Goal: Information Seeking & Learning: Learn about a topic

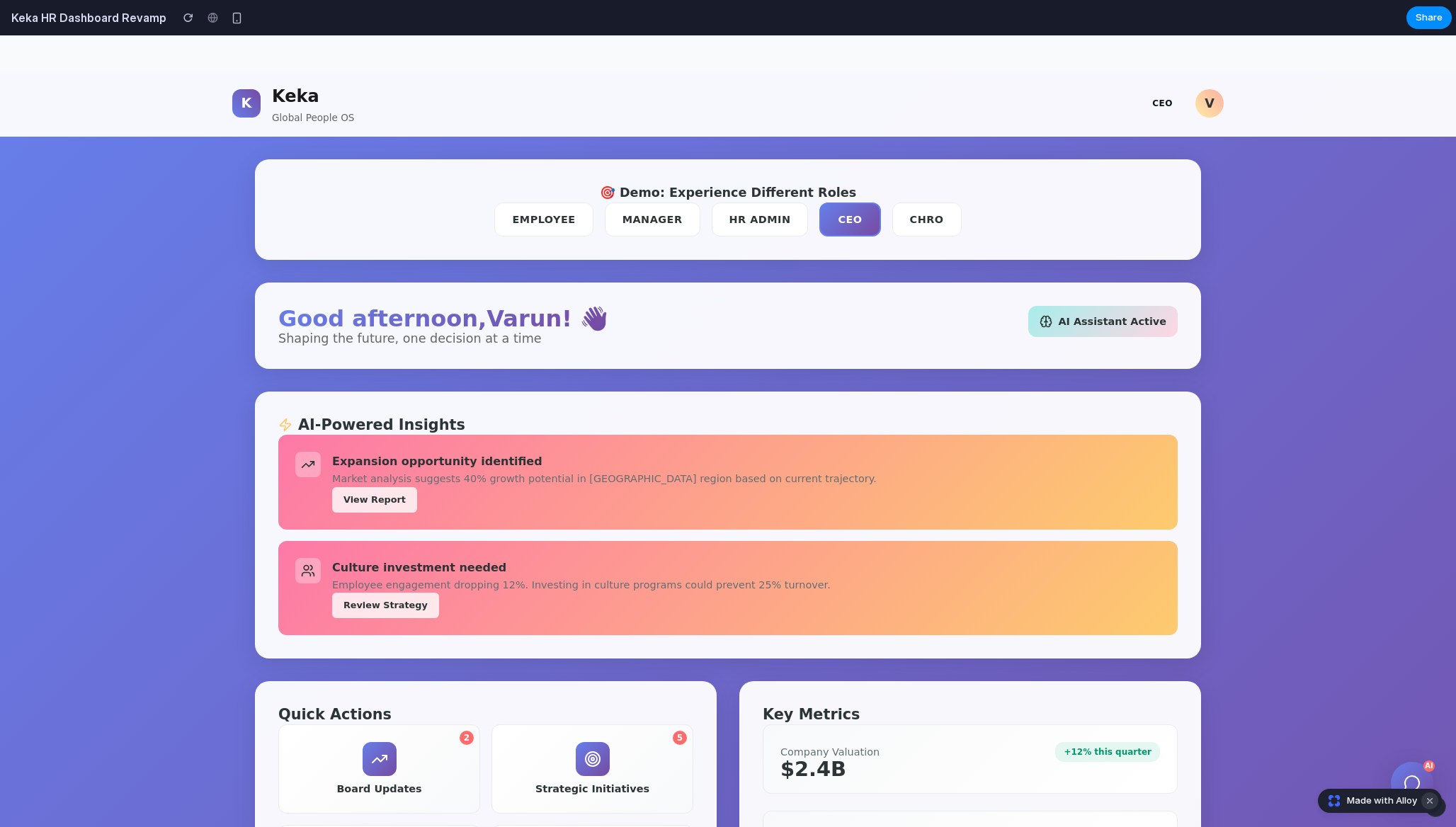
click at [1430, 799] on button "Dismiss watermark" at bounding box center [1430, 801] width 17 height 17
click at [1404, 787] on div "[PERSON_NAME] Global People OS CEO V 🎯 Demo: Experience Different Roles Employe…" at bounding box center [728, 818] width 1456 height 1494
click at [1404, 781] on icon at bounding box center [1412, 783] width 16 height 16
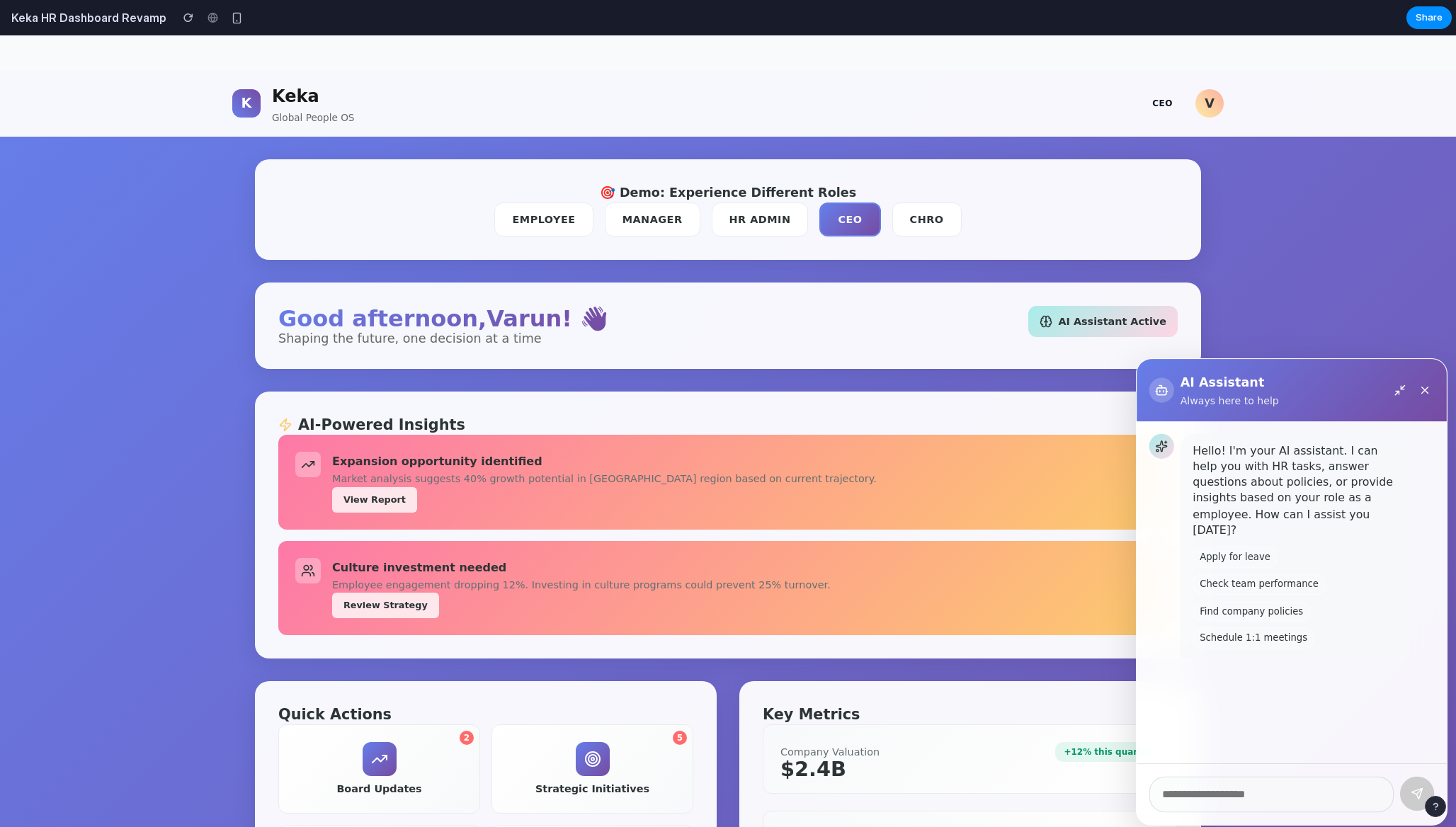
click at [1292, 592] on icon at bounding box center [1292, 592] width 0 height 0
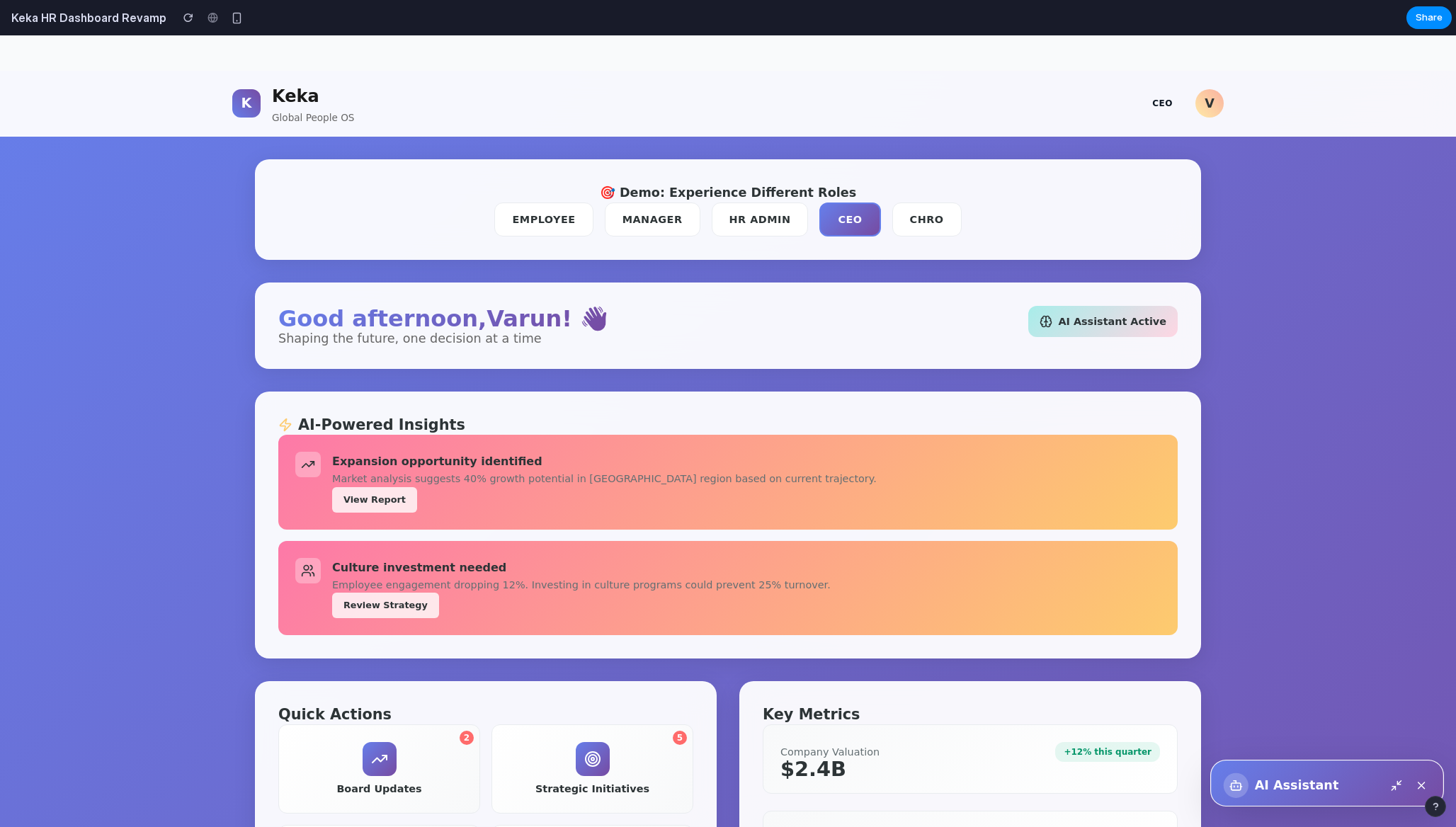
click at [1271, 771] on div "AI Assistant" at bounding box center [1327, 785] width 211 height 45
click at [1389, 780] on icon at bounding box center [1389, 785] width 11 height 11
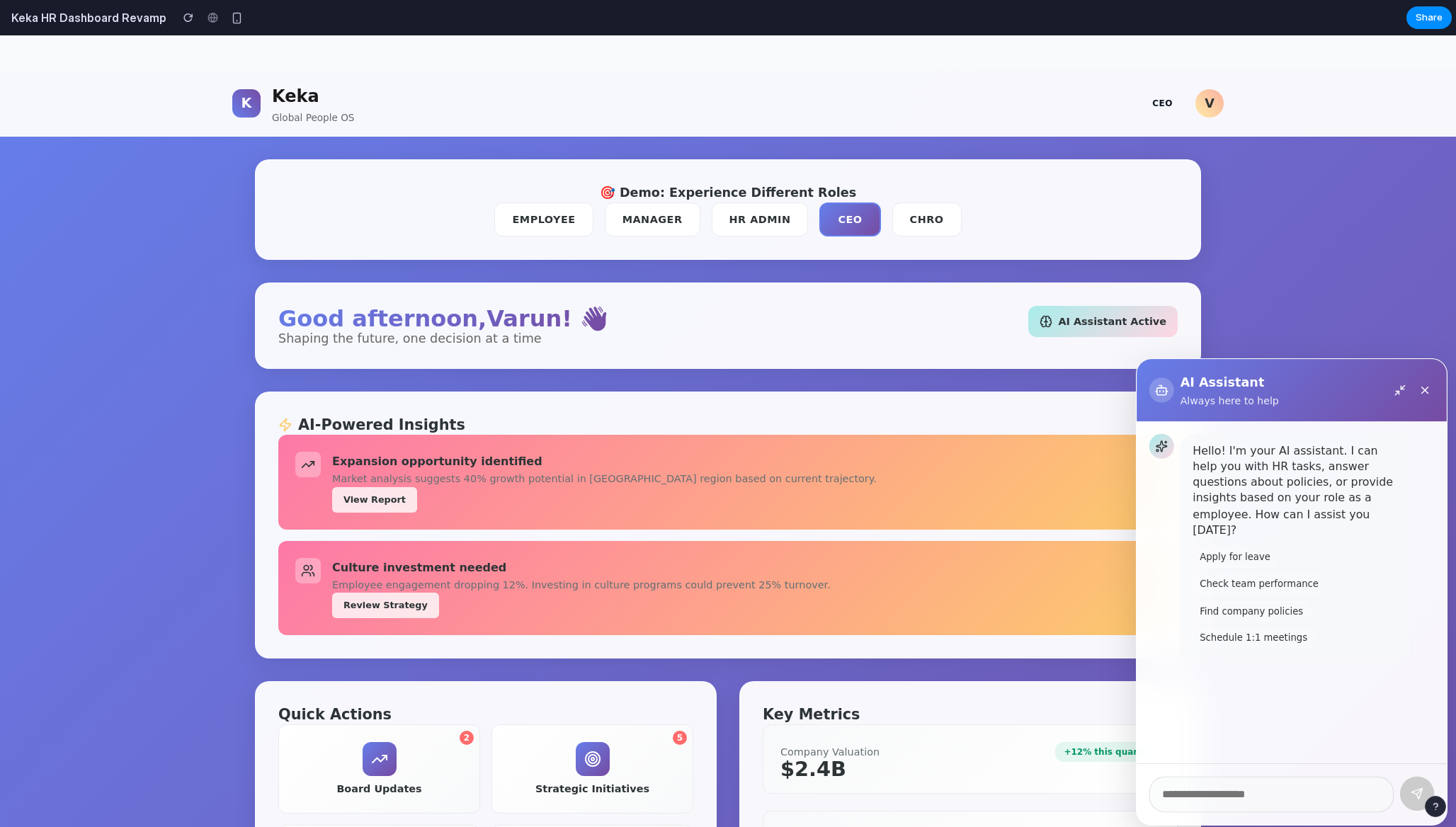
click at [611, 403] on div "AI-Powered Insights Expansion opportunity identified Market analysis suggests 4…" at bounding box center [728, 525] width 946 height 267
click at [1416, 405] on icon at bounding box center [1412, 410] width 11 height 11
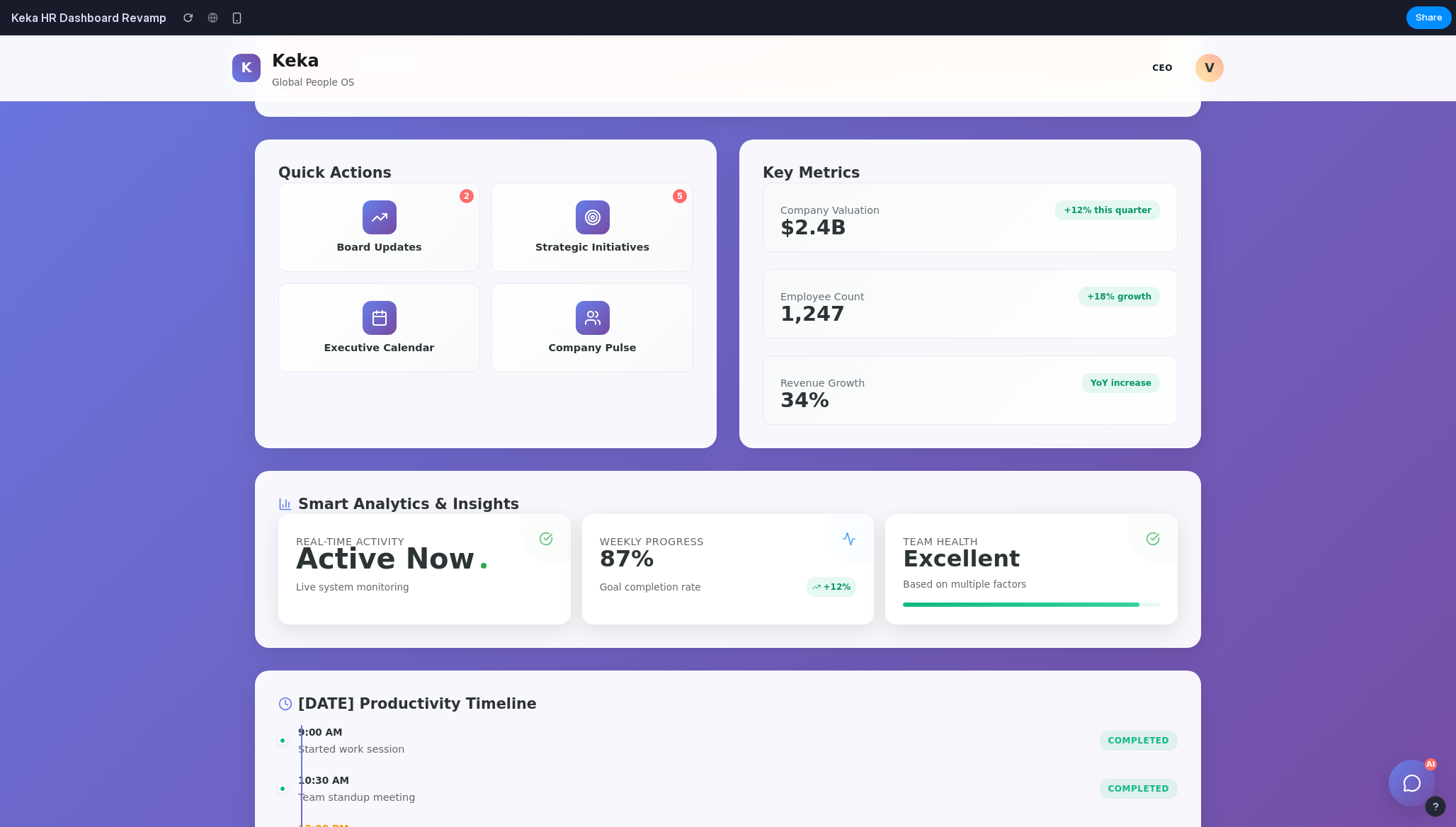
scroll to position [351, 0]
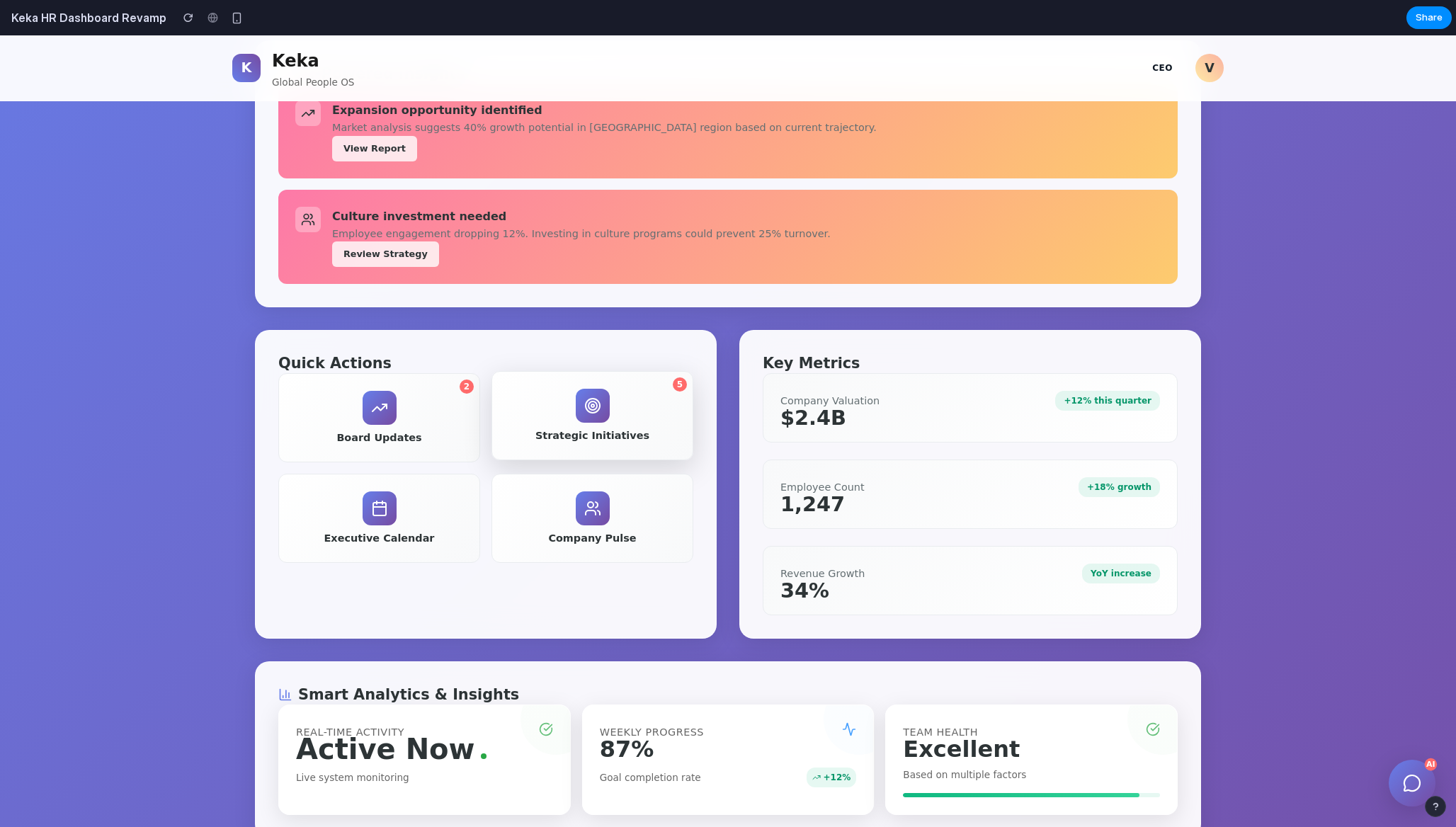
click at [570, 416] on button "5 Strategic Initiatives" at bounding box center [592, 415] width 202 height 89
click at [606, 419] on button "5 Strategic Initiatives" at bounding box center [592, 415] width 202 height 89
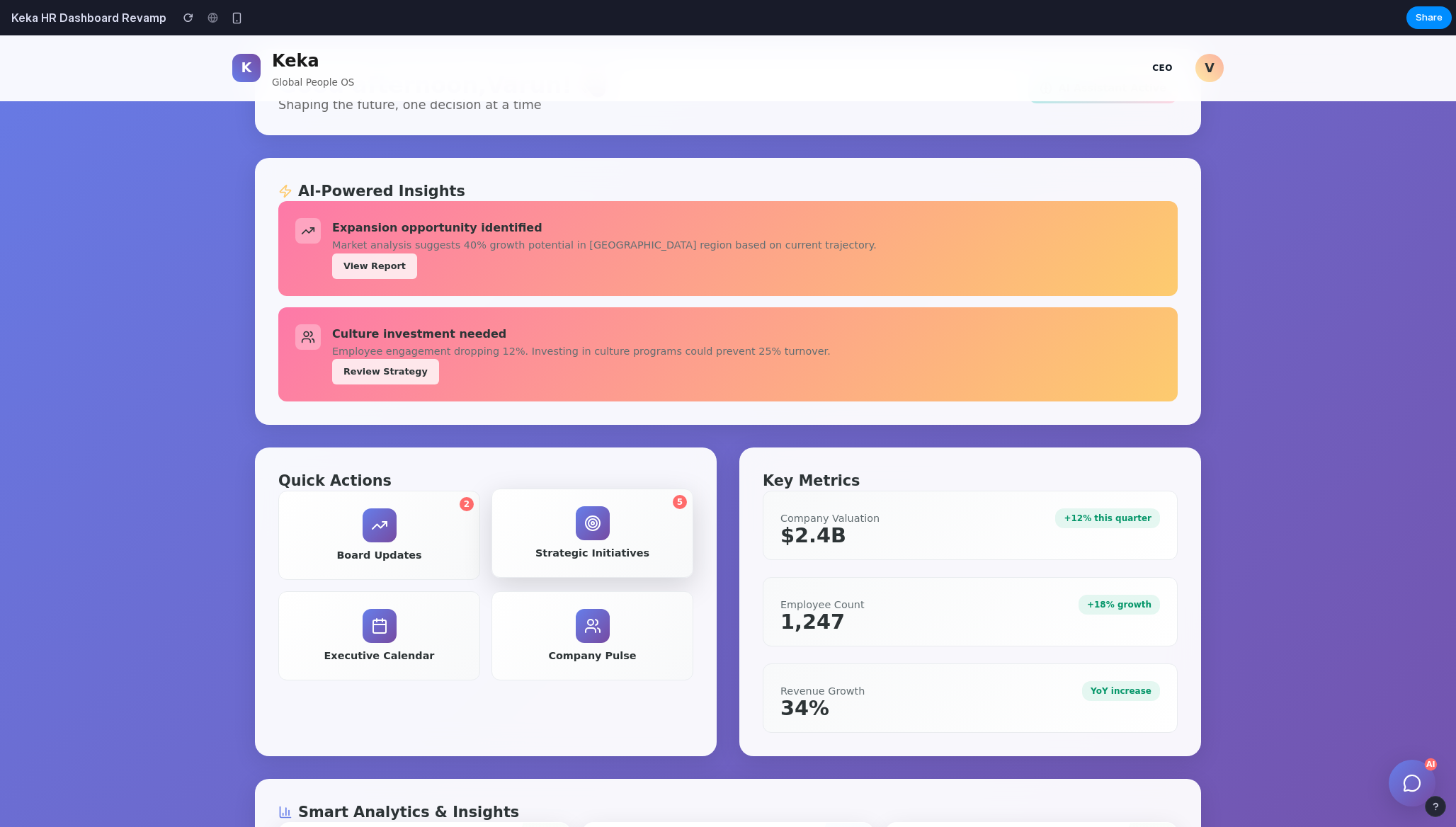
scroll to position [119, 0]
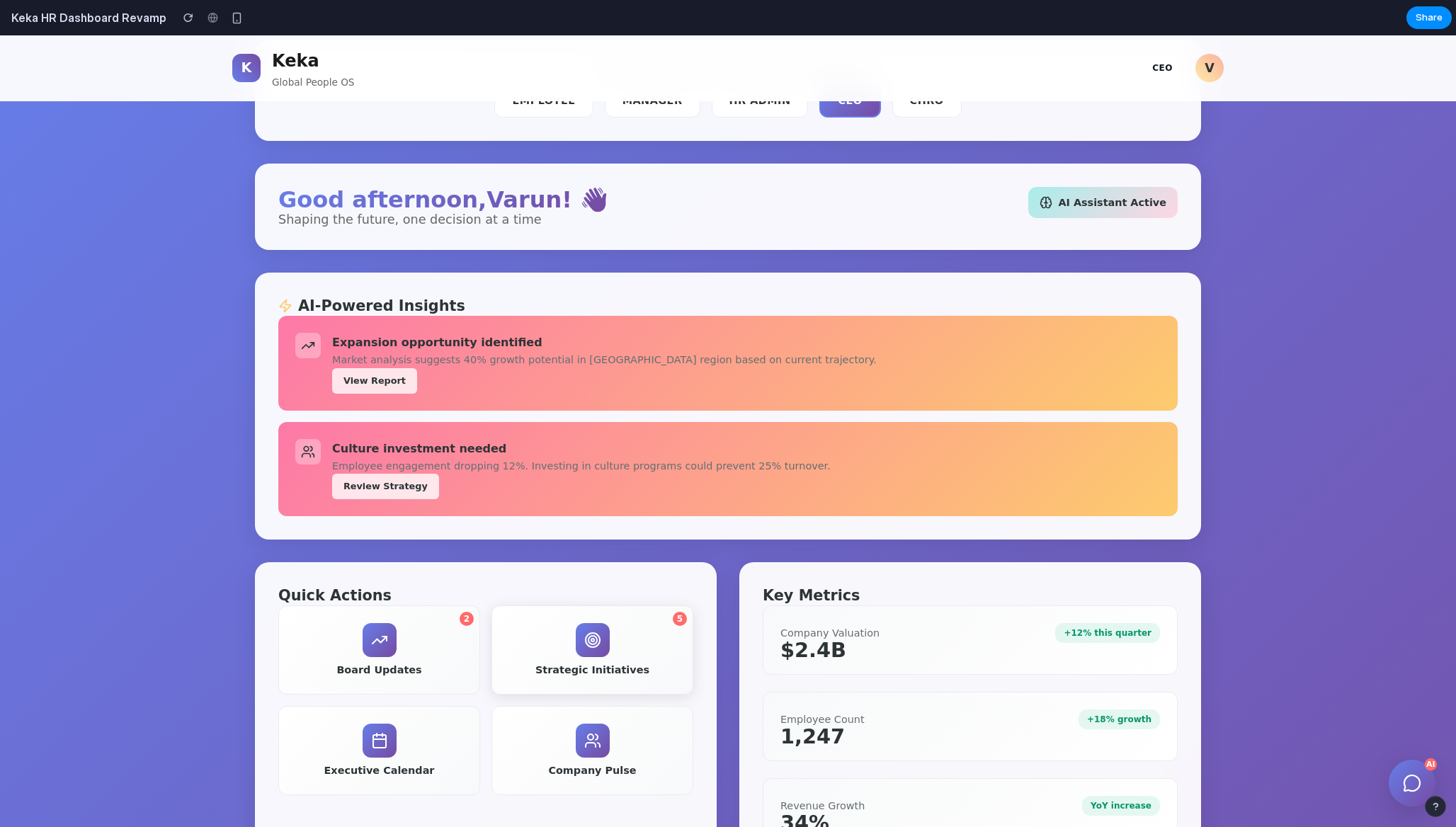
click at [1072, 209] on div "AI Assistant Active" at bounding box center [1102, 203] width 149 height 31
click at [389, 378] on button "View Report" at bounding box center [374, 380] width 85 height 25
click at [387, 492] on button "Review Strategy" at bounding box center [385, 485] width 107 height 25
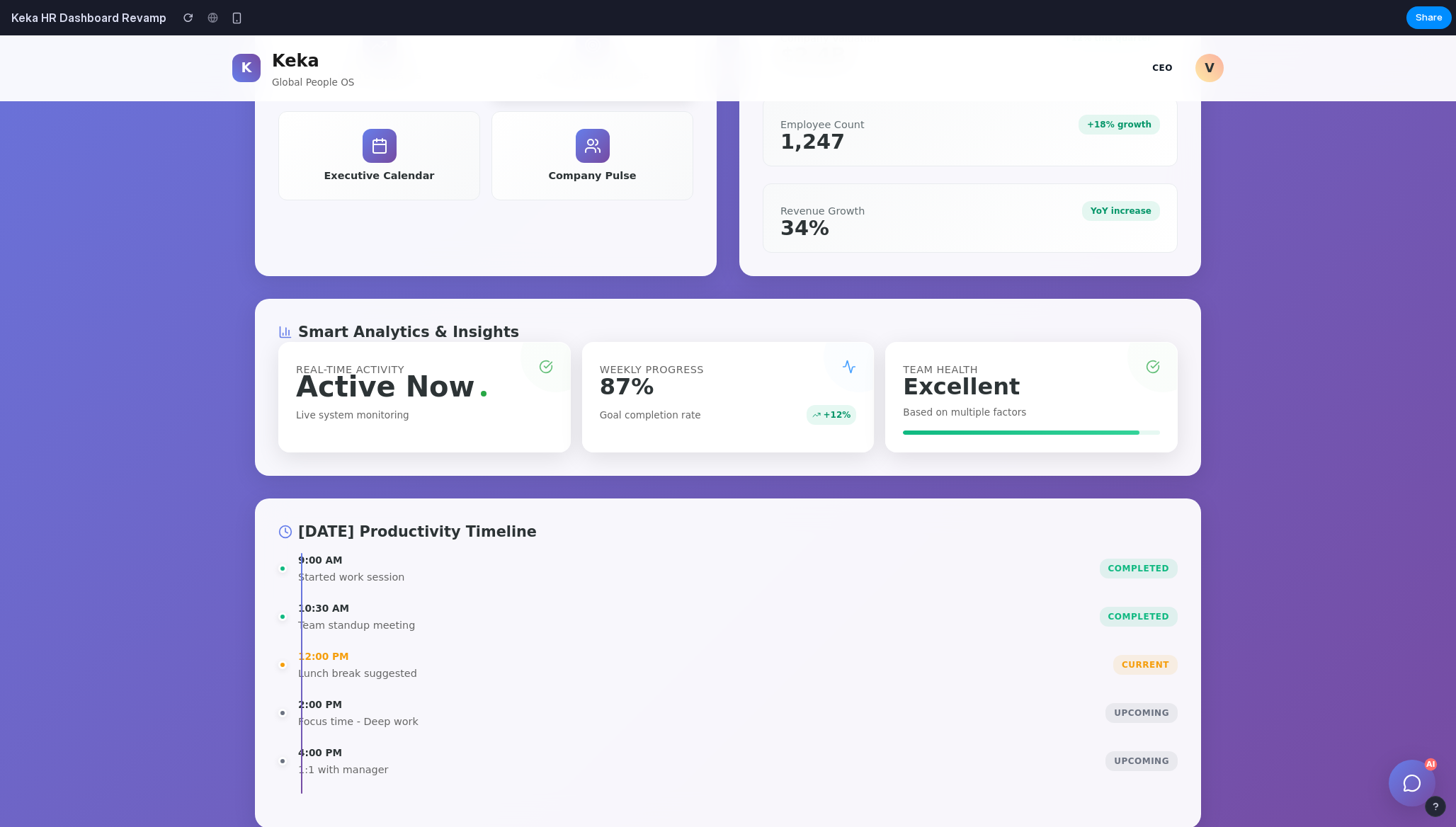
scroll to position [738, 0]
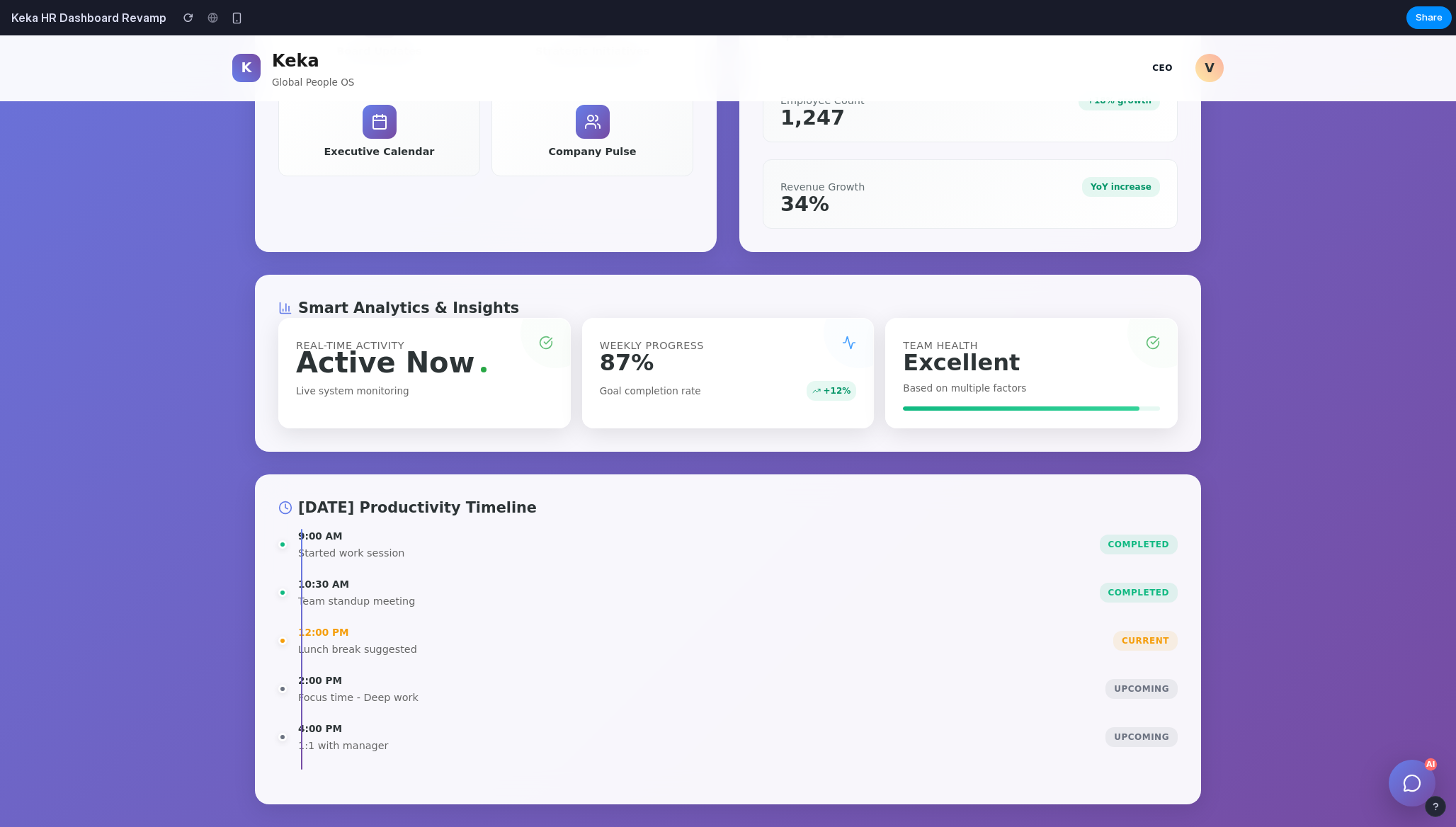
click at [1407, 781] on icon at bounding box center [1412, 783] width 16 height 16
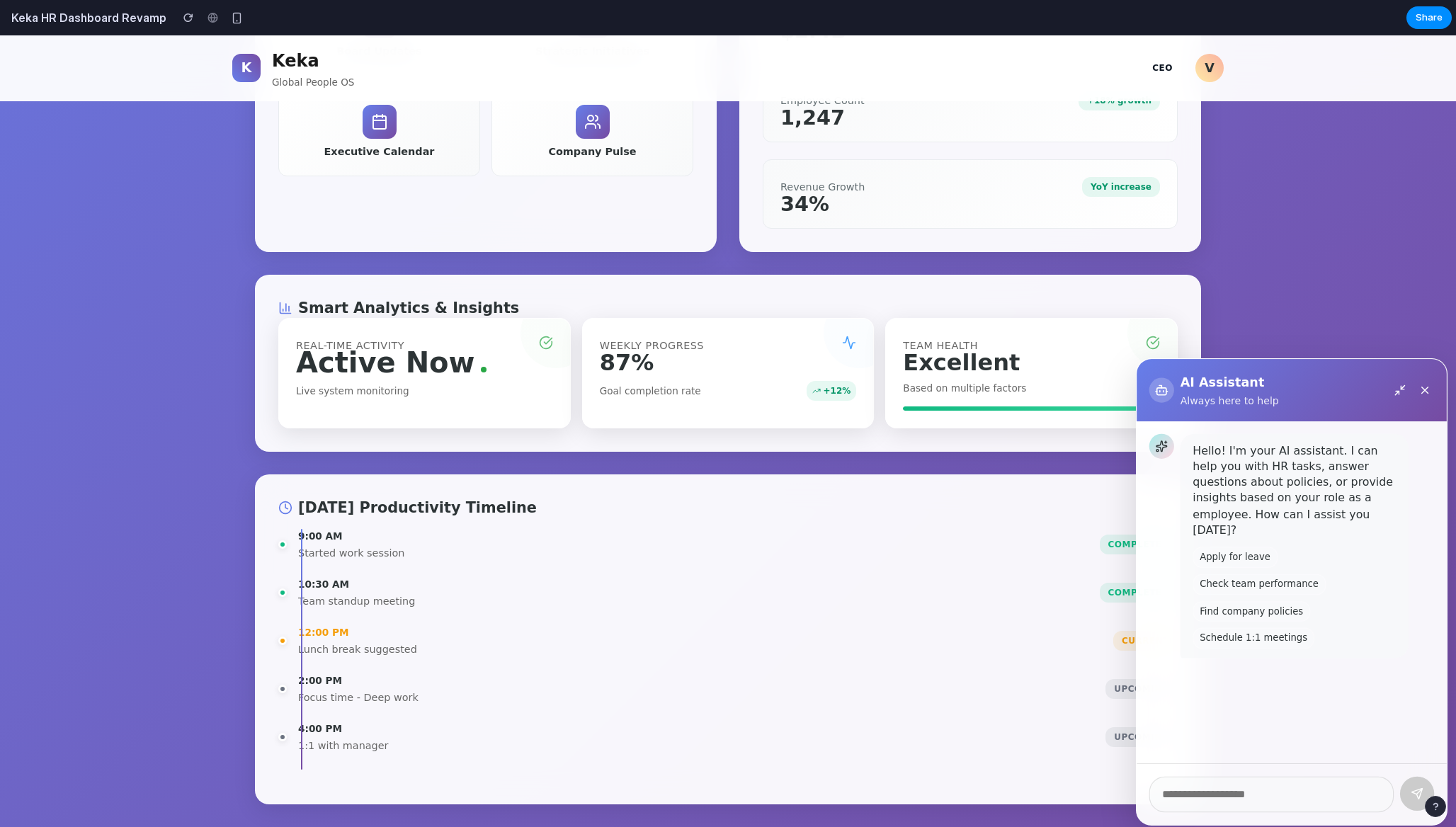
click at [1383, 427] on icon at bounding box center [1377, 431] width 10 height 10
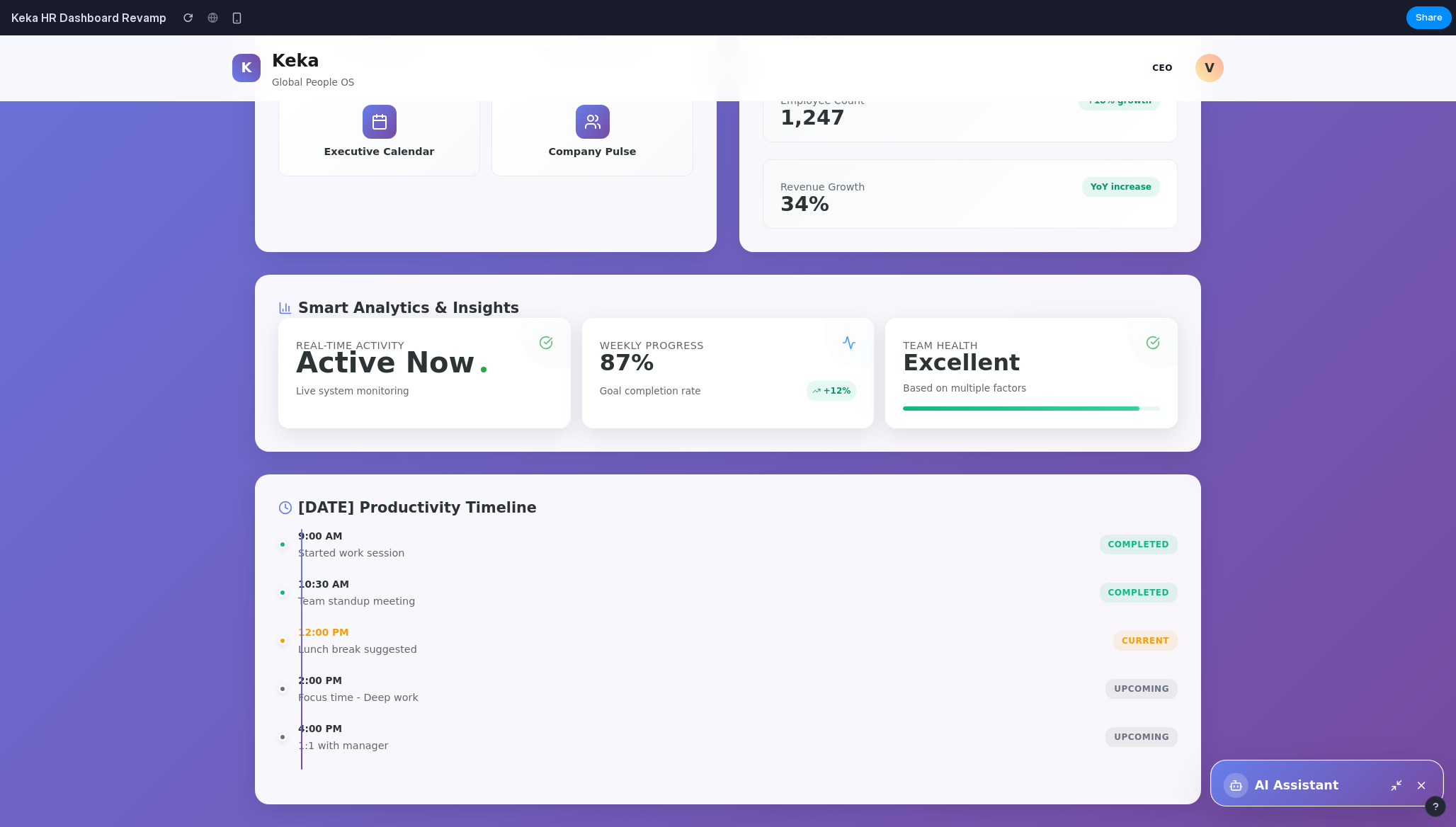
click at [1395, 387] on div "[PERSON_NAME] Global People OS CEO V 🎯 Demo: Experience Different Roles Employe…" at bounding box center [728, 80] width 1456 height 1494
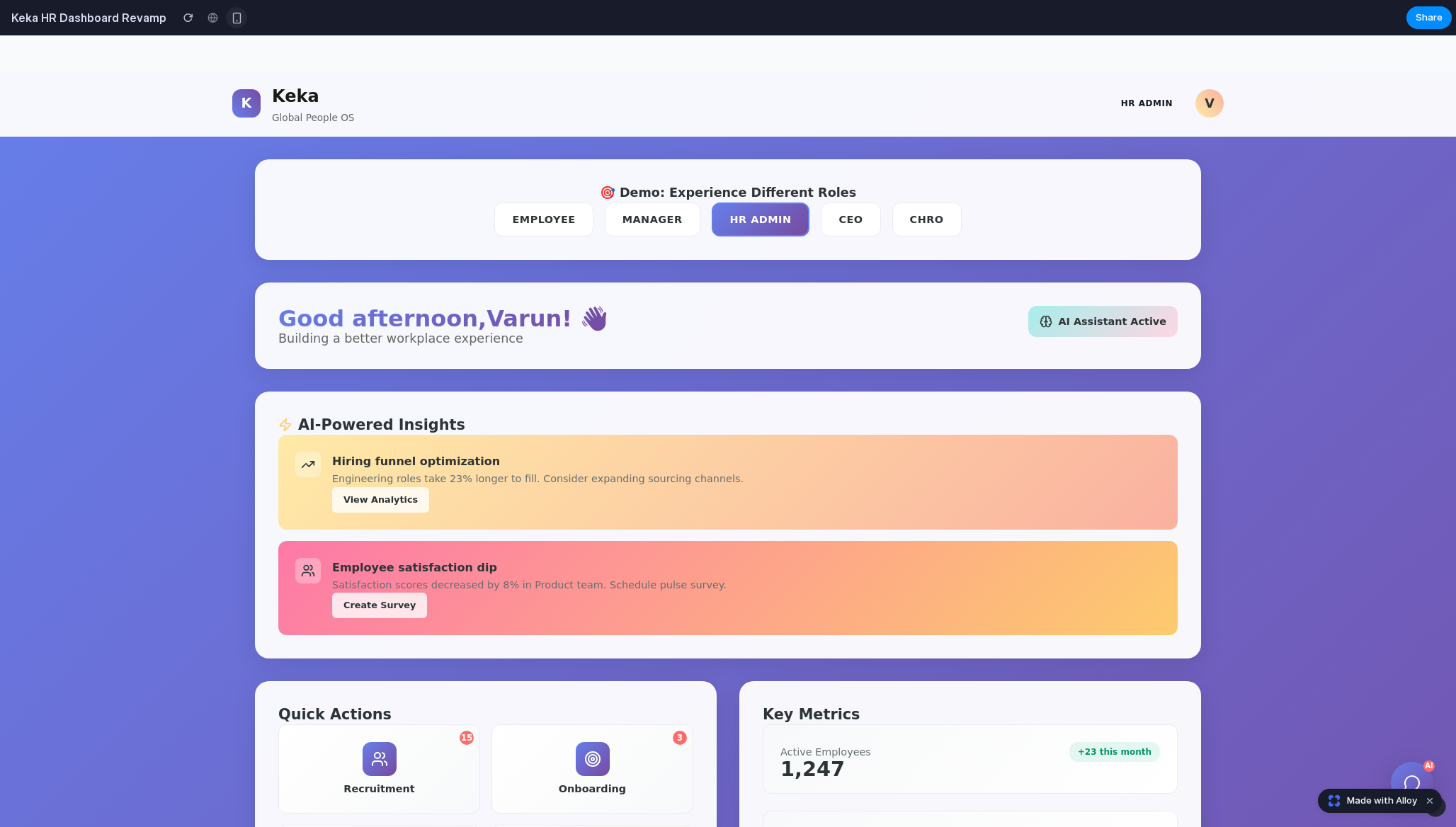
click at [231, 14] on div "button" at bounding box center [237, 18] width 12 height 12
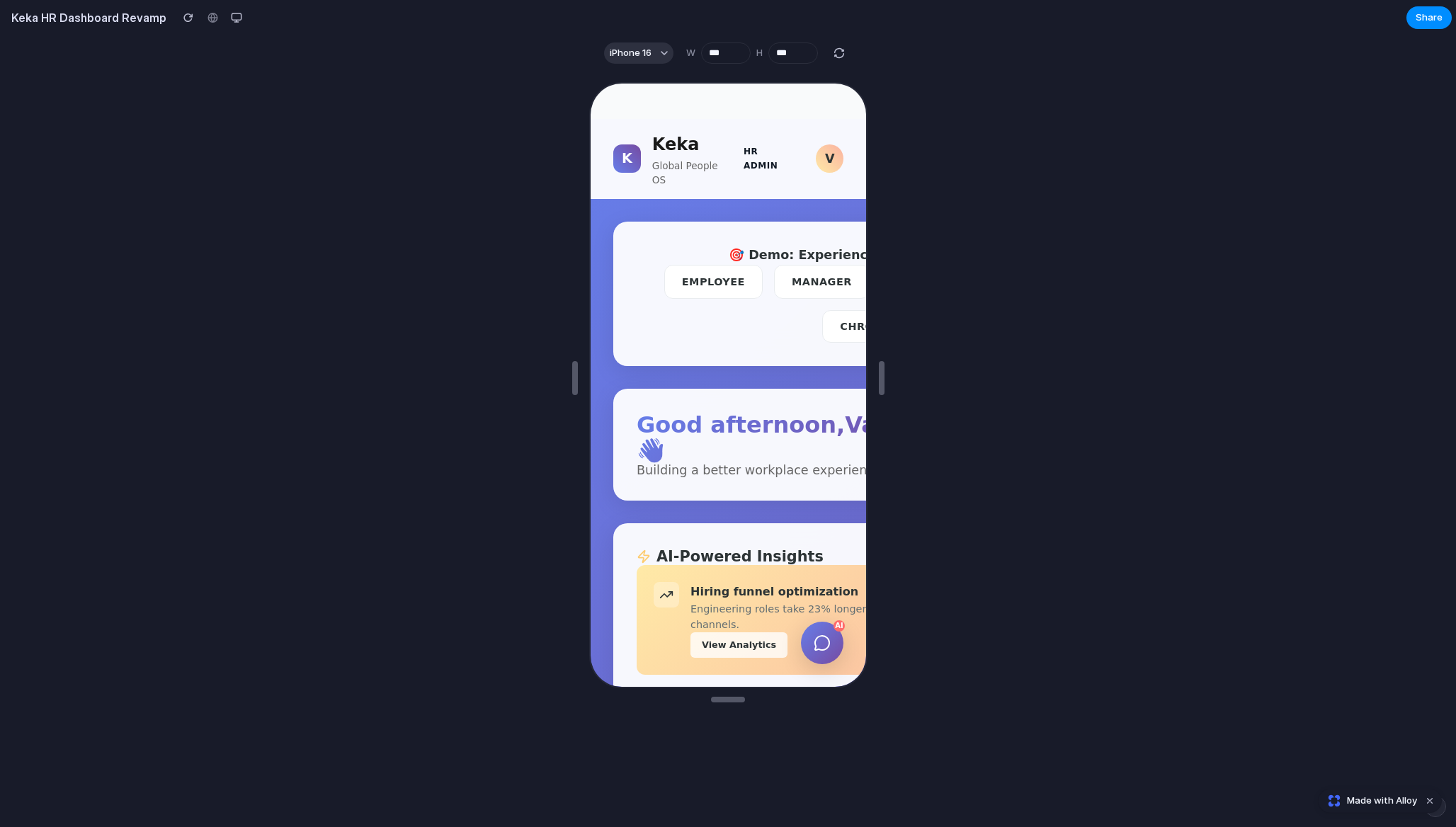
scroll to position [1, 208]
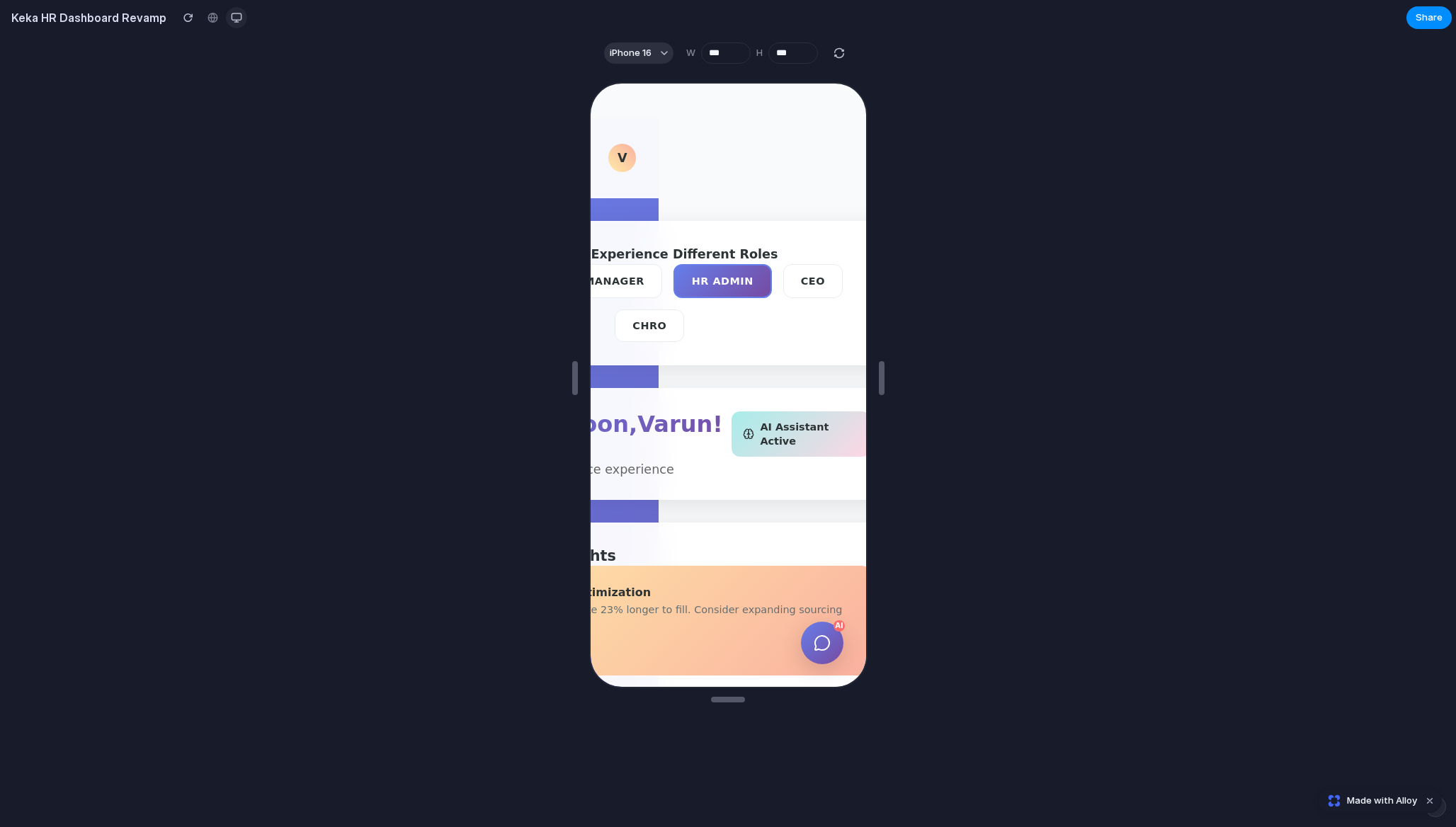
click at [232, 19] on div "button" at bounding box center [236, 17] width 11 height 11
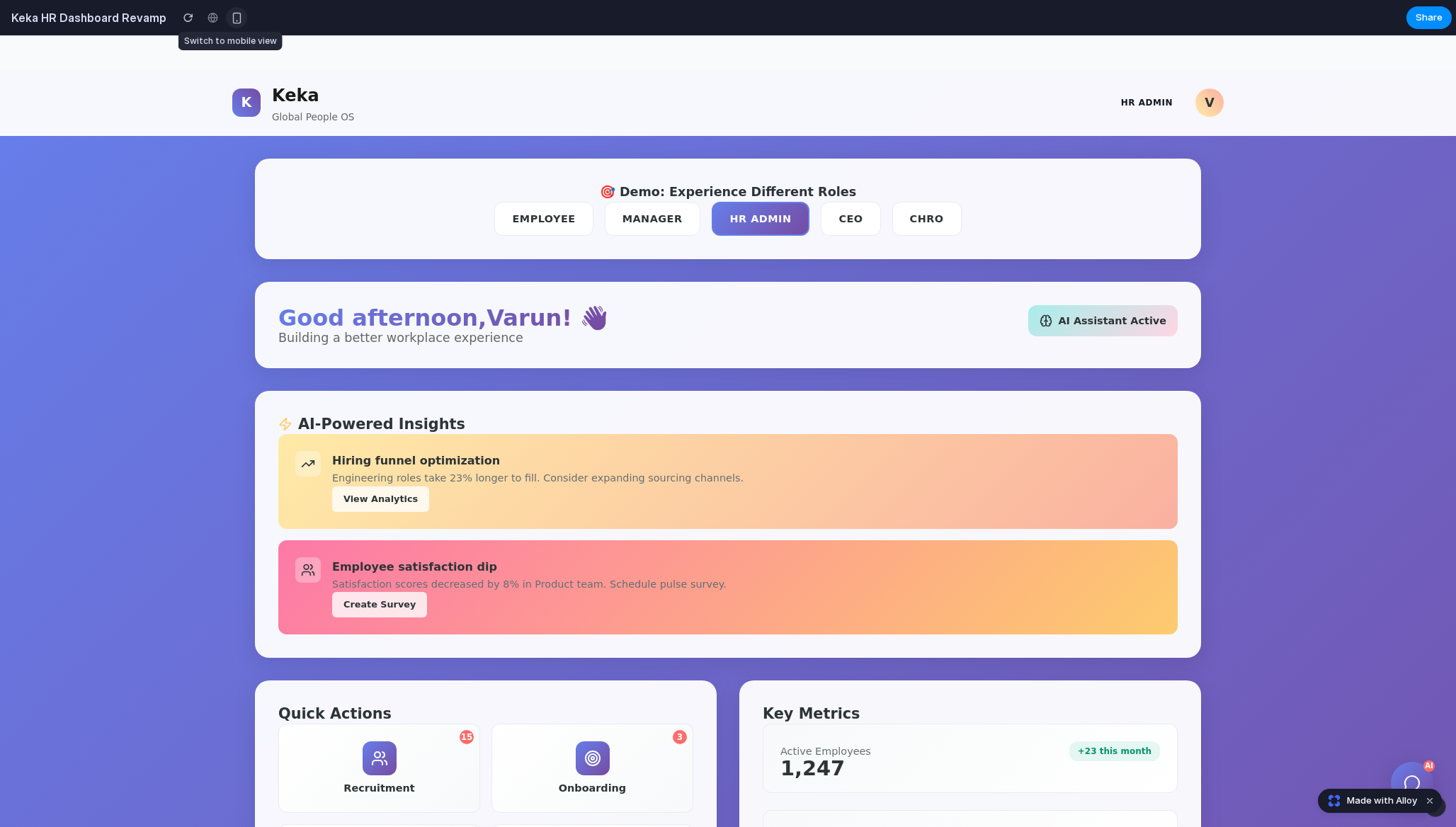
scroll to position [1, 0]
click at [652, 225] on button "Manager" at bounding box center [653, 218] width 96 height 34
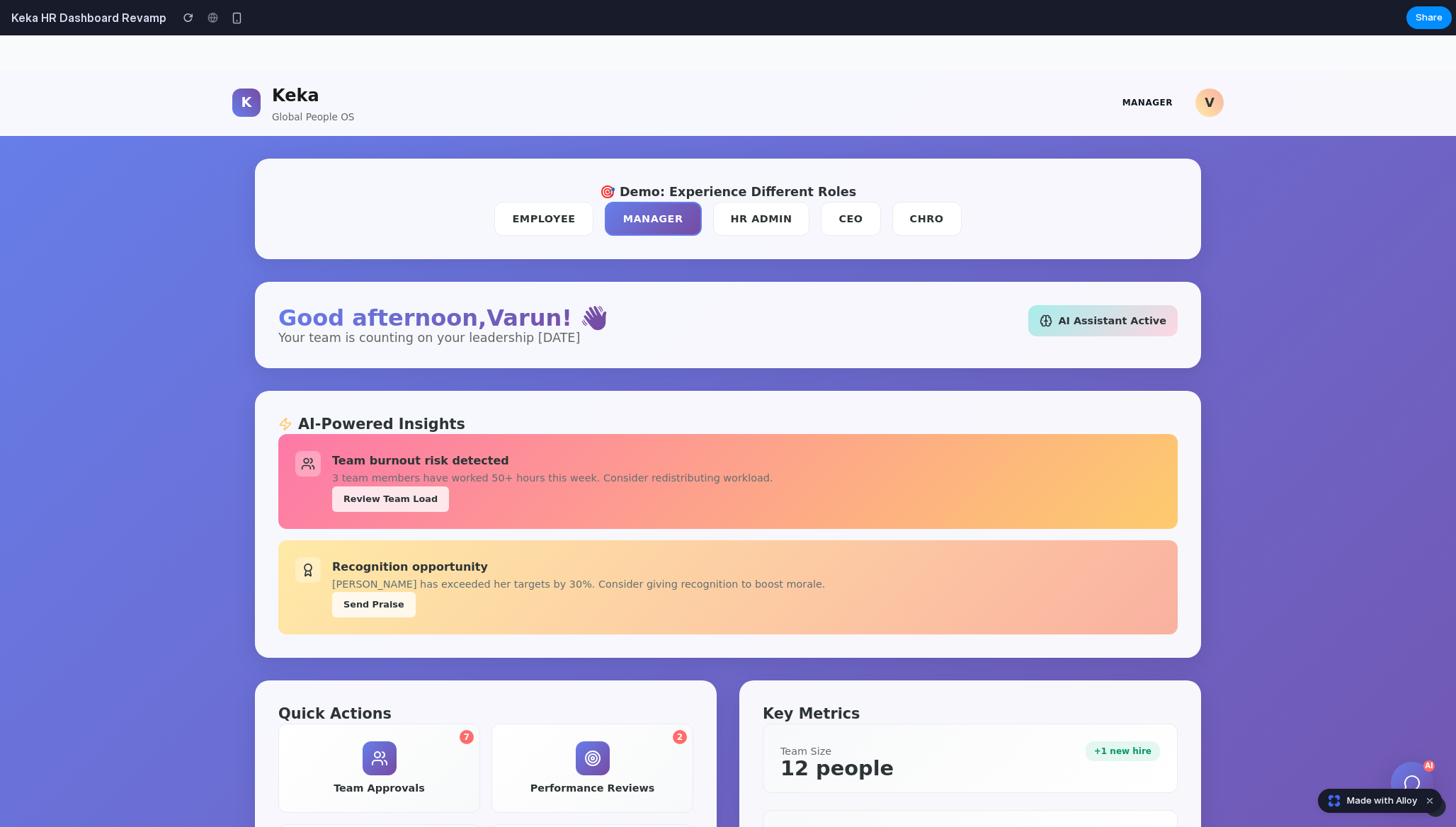
click at [561, 209] on button "Employee" at bounding box center [543, 218] width 98 height 34
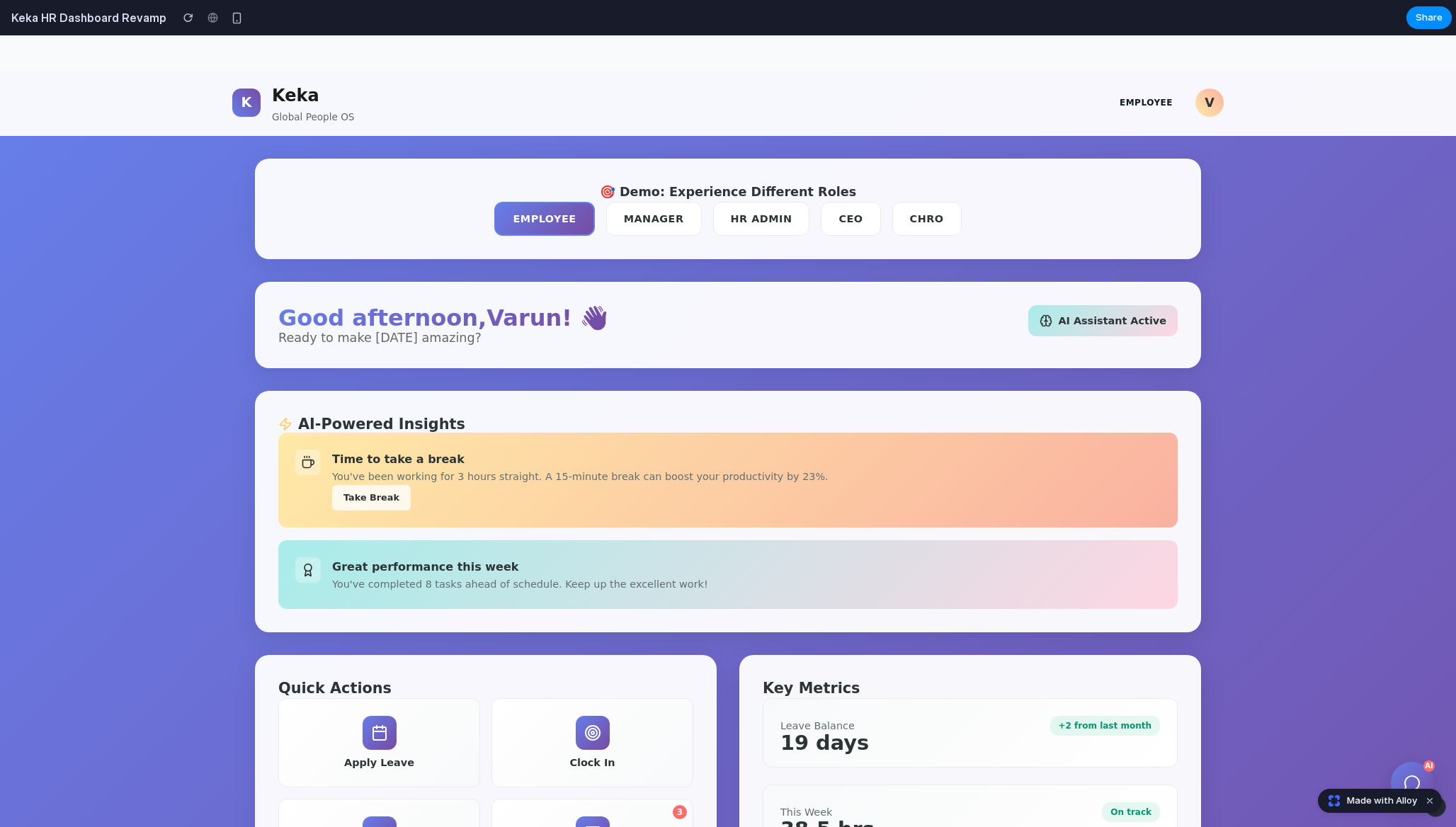
click at [384, 500] on button "Take Break" at bounding box center [371, 497] width 79 height 25
click at [892, 224] on button "CHRO" at bounding box center [927, 218] width 70 height 34
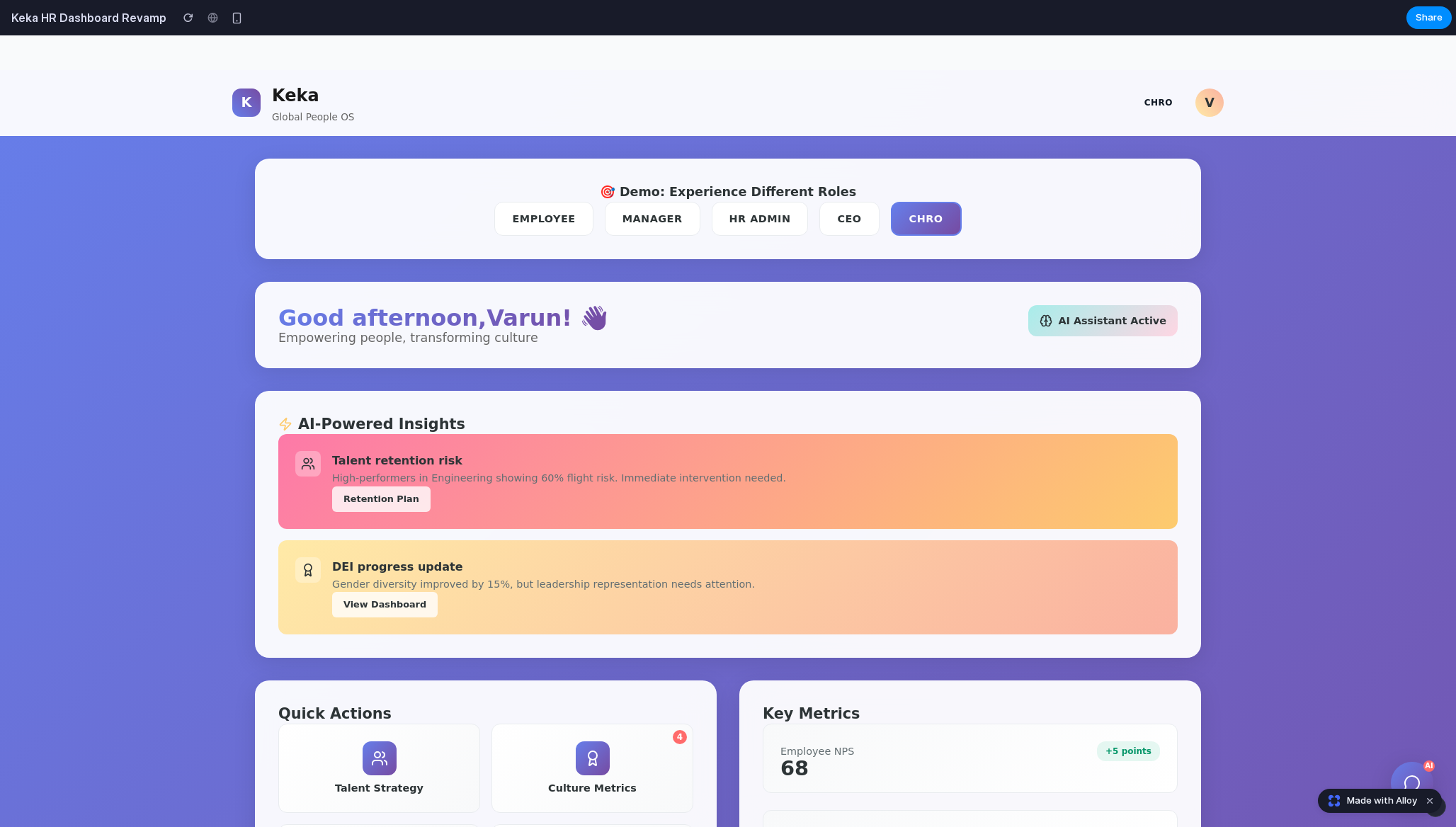
click at [833, 224] on button "CEO" at bounding box center [849, 218] width 59 height 34
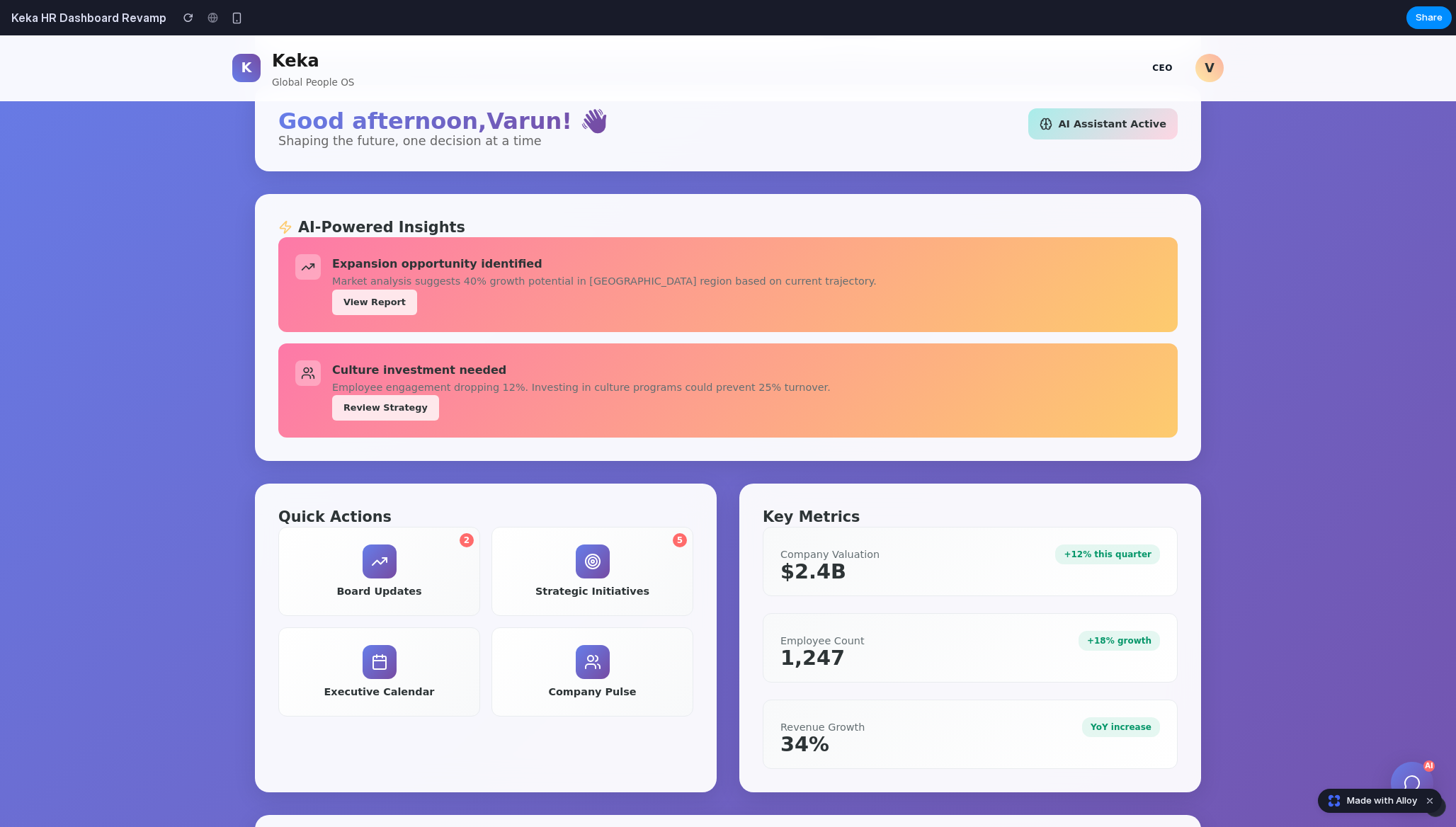
scroll to position [0, 0]
